Goal: Task Accomplishment & Management: Manage account settings

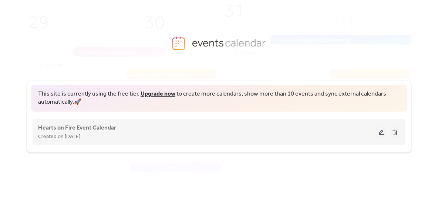
click at [379, 135] on button at bounding box center [381, 132] width 10 height 11
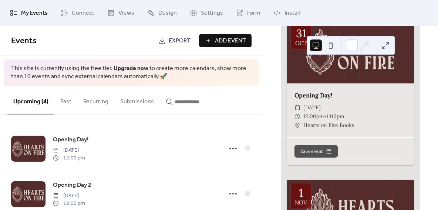
scroll to position [98, 0]
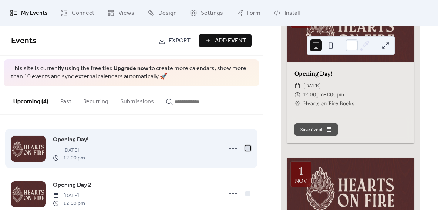
click at [246, 150] on div at bounding box center [247, 148] width 5 height 5
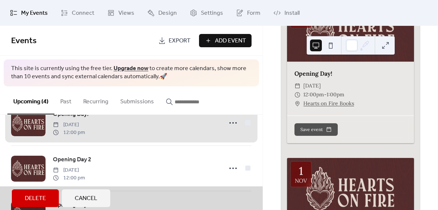
scroll to position [58, 0]
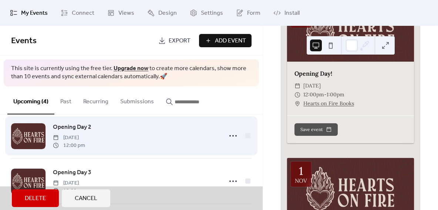
click at [246, 137] on div "Opening Day 2 Saturday, November 1, 2025 12:00 pm" at bounding box center [131, 135] width 240 height 45
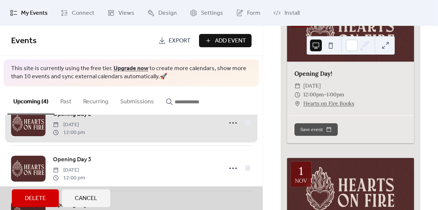
scroll to position [90, 0]
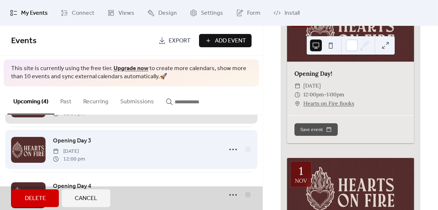
click at [246, 153] on div "Opening Day 3 Sunday, November 2, 2025 12:00 pm" at bounding box center [131, 149] width 240 height 45
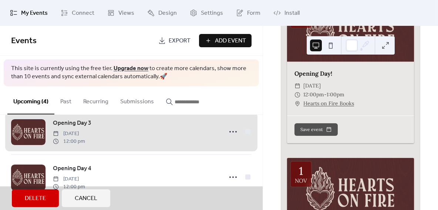
scroll to position [109, 0]
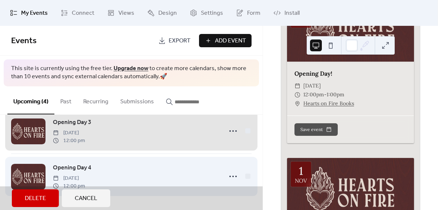
click at [245, 176] on div "Opening Day 4 Monday, November 3, 2025 12:00 pm" at bounding box center [131, 176] width 240 height 45
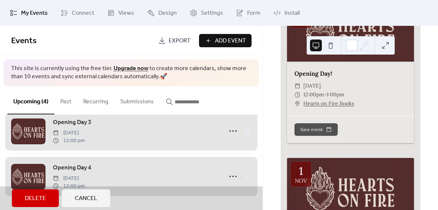
scroll to position [0, 0]
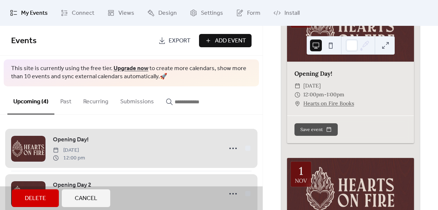
click at [231, 150] on div "Opening Day! [DATE] 12:00 pm" at bounding box center [131, 148] width 240 height 45
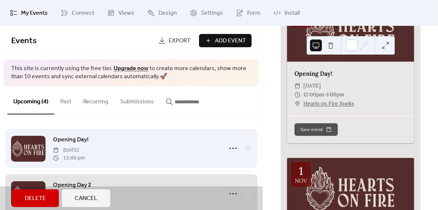
click at [231, 147] on div "Opening Day! [DATE] 12:00 pm" at bounding box center [131, 148] width 240 height 45
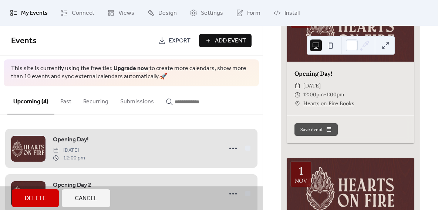
click at [231, 147] on div "Opening Day! [DATE] 12:00 pm" at bounding box center [131, 148] width 240 height 45
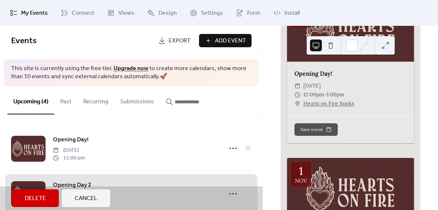
click at [97, 198] on span "Cancel" at bounding box center [86, 198] width 23 height 9
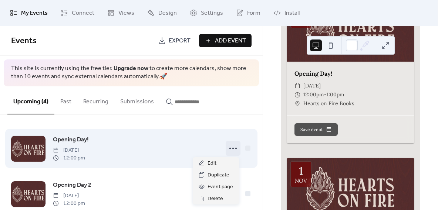
click at [231, 149] on icon at bounding box center [233, 149] width 12 height 12
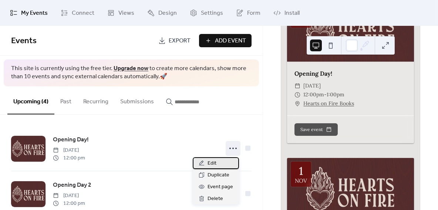
click at [227, 164] on div "Edit" at bounding box center [216, 163] width 46 height 12
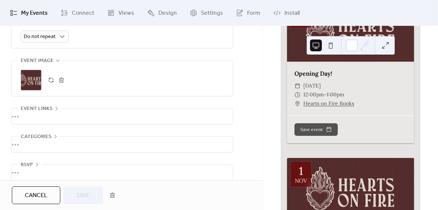
scroll to position [364, 0]
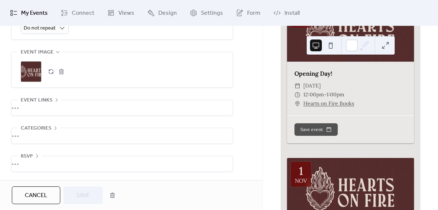
click at [25, 155] on span "RSVP" at bounding box center [27, 156] width 12 height 9
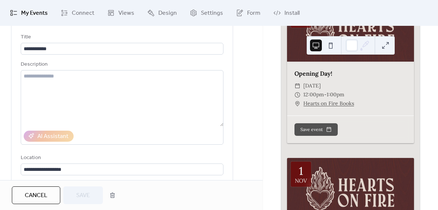
scroll to position [0, 0]
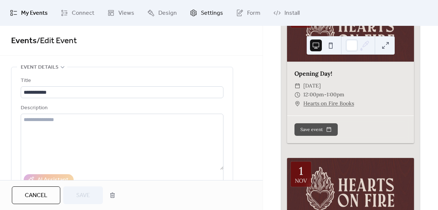
click at [213, 13] on span "Settings" at bounding box center [212, 13] width 22 height 9
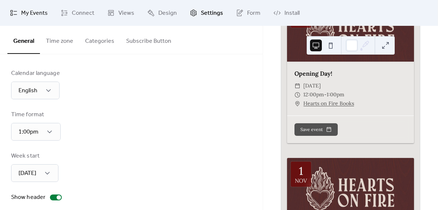
click at [46, 11] on span "My Events" at bounding box center [34, 13] width 27 height 9
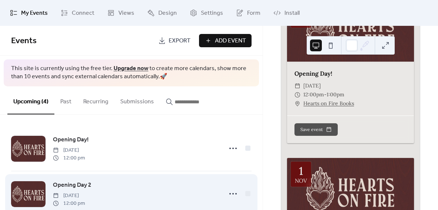
scroll to position [109, 0]
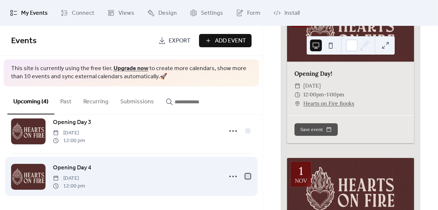
click at [246, 177] on div at bounding box center [247, 176] width 5 height 5
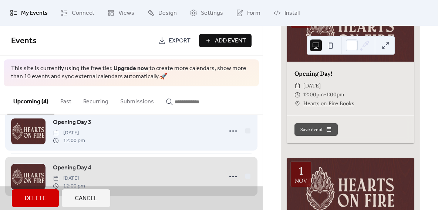
click at [242, 130] on div "Opening Day 3 Sunday, November 2, 2025 12:00 pm" at bounding box center [131, 130] width 240 height 45
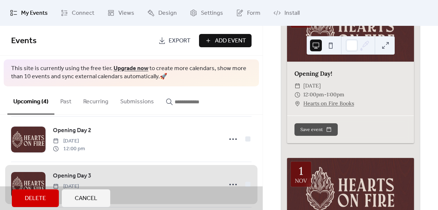
scroll to position [39, 0]
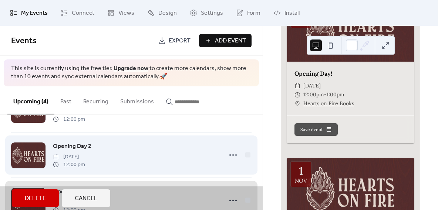
click at [247, 155] on div "Opening Day 2 Saturday, November 1, 2025 12:00 pm" at bounding box center [131, 154] width 240 height 45
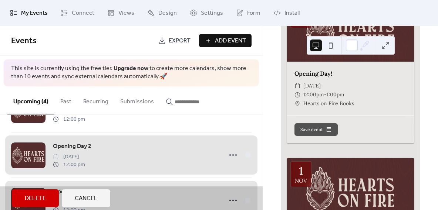
click at [30, 196] on span "Delete" at bounding box center [35, 198] width 21 height 9
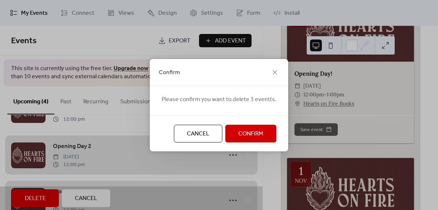
click at [246, 139] on span "Confirm" at bounding box center [250, 134] width 25 height 9
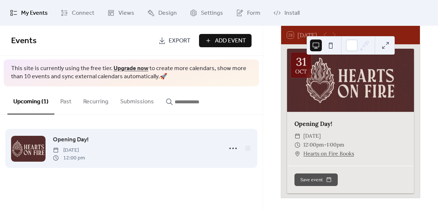
scroll to position [51, 0]
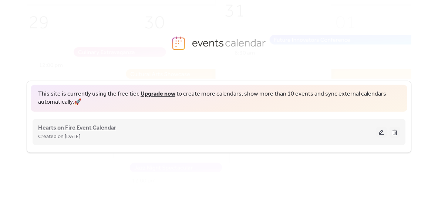
click at [96, 130] on span "Hearts on Fire Event Calendar" at bounding box center [77, 128] width 78 height 9
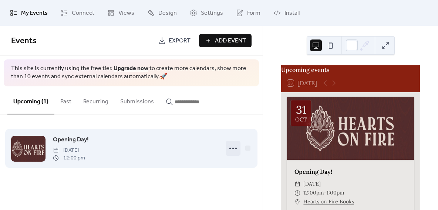
click at [231, 148] on icon at bounding box center [233, 149] width 12 height 12
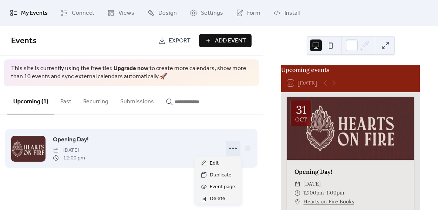
click at [175, 150] on div "Opening Day! [DATE] 12:00 pm" at bounding box center [135, 148] width 165 height 27
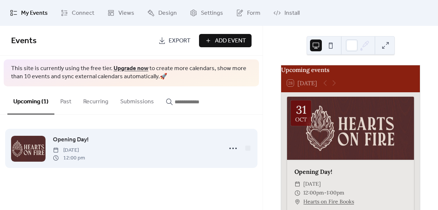
click at [83, 137] on span "Opening Day!" at bounding box center [71, 140] width 36 height 9
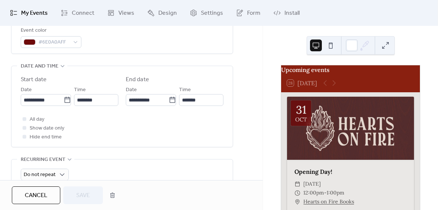
scroll to position [221, 0]
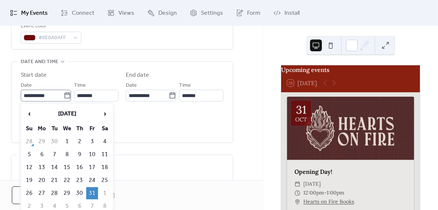
click at [64, 96] on icon at bounding box center [67, 95] width 7 height 7
click at [61, 96] on input "**********" at bounding box center [42, 96] width 43 height 12
click at [67, 77] on label "Start date" at bounding box center [70, 75] width 98 height 9
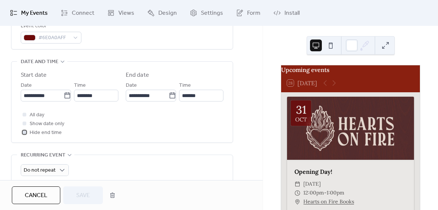
click at [24, 133] on div at bounding box center [25, 132] width 4 height 4
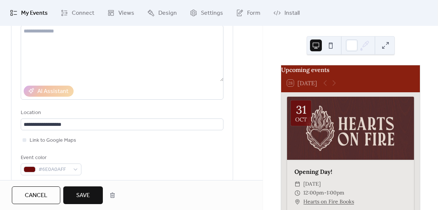
scroll to position [0, 0]
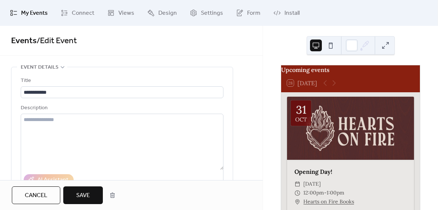
click at [43, 197] on span "Cancel" at bounding box center [36, 195] width 23 height 9
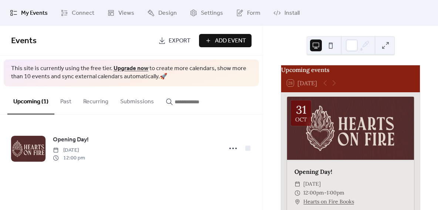
click at [252, 149] on div "Opening Day! [DATE] 12:00 pm" at bounding box center [131, 148] width 262 height 67
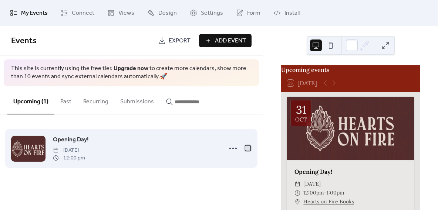
click at [249, 149] on div at bounding box center [247, 148] width 5 height 5
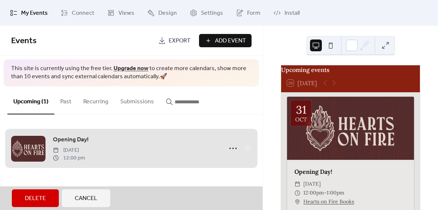
click at [32, 191] on button "Delete" at bounding box center [35, 199] width 47 height 18
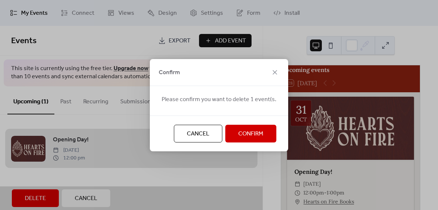
click at [244, 138] on span "Confirm" at bounding box center [250, 134] width 25 height 9
